Goal: Task Accomplishment & Management: Use online tool/utility

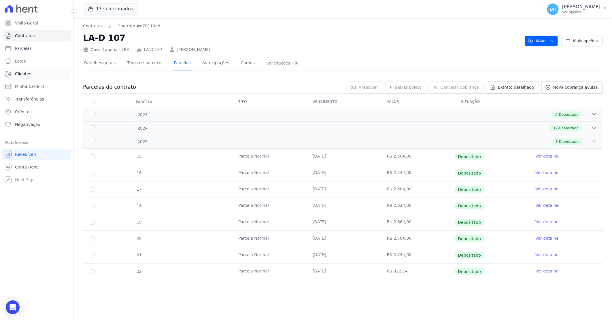
click at [39, 70] on link "Clientes" at bounding box center [36, 74] width 69 height 12
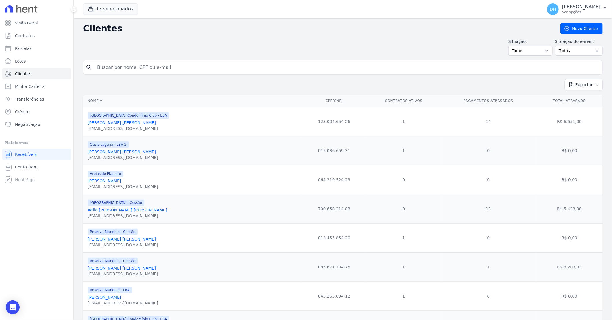
click at [117, 67] on input "search" at bounding box center [347, 68] width 506 height 12
type input "suenia"
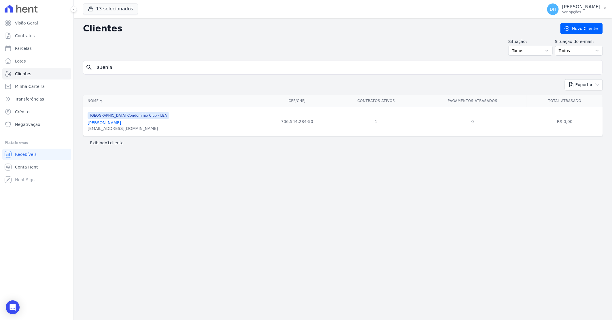
click at [107, 124] on link "[PERSON_NAME]" at bounding box center [104, 122] width 33 height 5
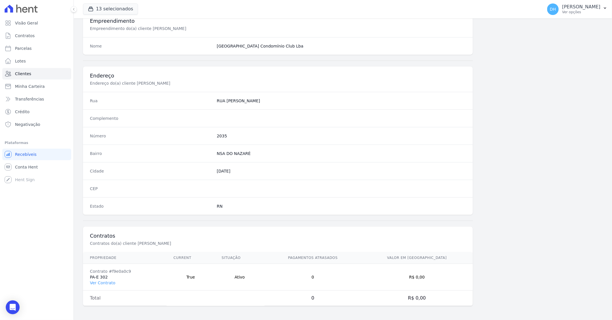
scroll to position [220, 0]
click at [108, 281] on link "Ver Contrato" at bounding box center [102, 283] width 25 height 5
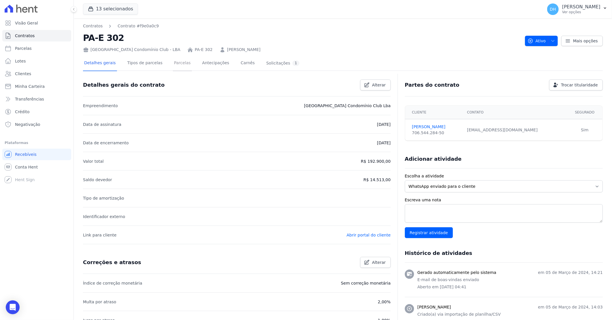
click at [177, 61] on link "Parcelas" at bounding box center [182, 63] width 19 height 15
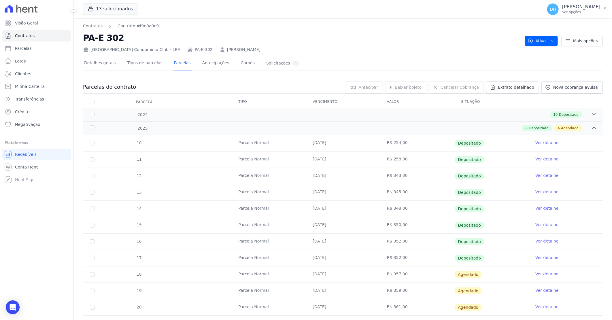
click at [539, 271] on td "Ver detalhe" at bounding box center [565, 274] width 74 height 16
click at [540, 274] on link "Ver detalhe" at bounding box center [546, 274] width 23 height 6
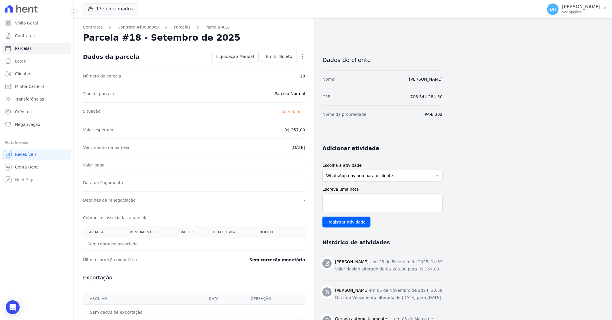
click at [283, 58] on span "Emitir Boleto" at bounding box center [279, 57] width 26 height 6
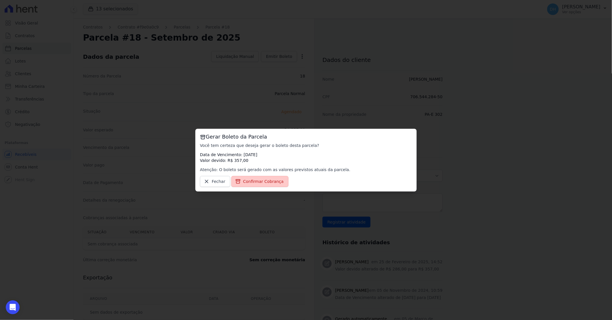
click at [260, 184] on span "Confirmar Cobrança" at bounding box center [263, 182] width 41 height 6
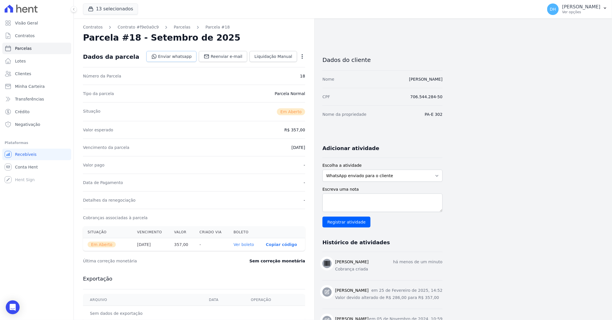
click at [174, 55] on link "Enviar whatsapp" at bounding box center [171, 56] width 50 height 11
